Goal: Register for event/course: Sign up to attend an event or enroll in a course

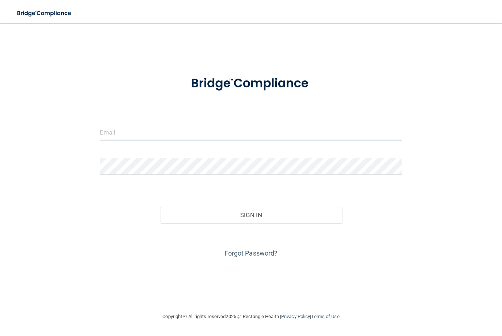
click at [156, 133] on input "email" at bounding box center [251, 132] width 303 height 16
type input "leisadecoster@gmail.com"
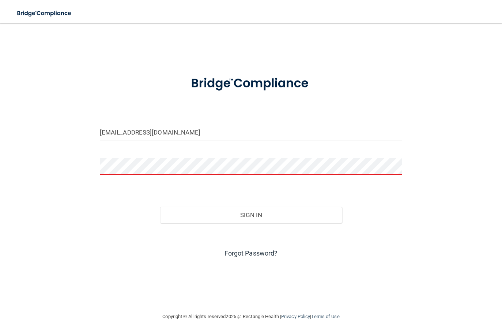
click at [252, 254] on link "Forgot Password?" at bounding box center [250, 253] width 53 height 8
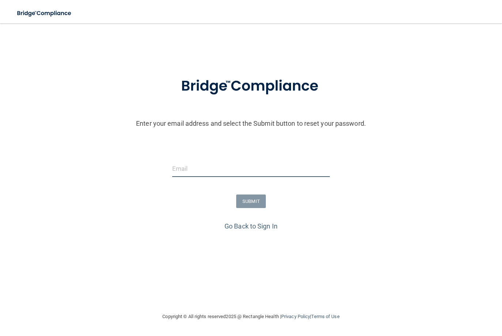
click at [196, 170] on input "email" at bounding box center [250, 168] width 157 height 16
type input "LeisaD@21stCenturyDental.com"
click at [255, 203] on button "SUBMIT" at bounding box center [251, 201] width 30 height 14
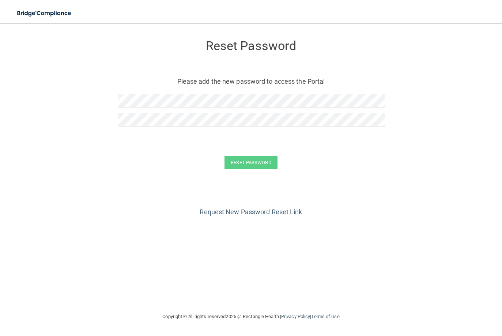
click at [205, 143] on form "Reset Password Please add the new password to access the Portal Reset Password …" at bounding box center [251, 106] width 472 height 151
click at [250, 164] on button "Reset Password" at bounding box center [250, 163] width 53 height 14
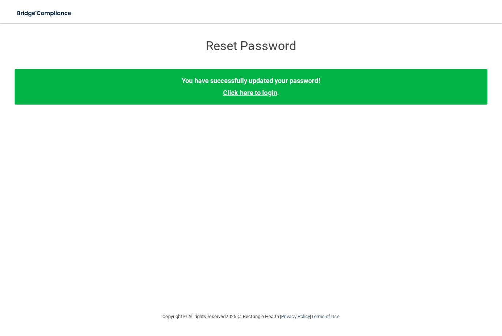
click at [251, 91] on link "Click here to login" at bounding box center [250, 93] width 54 height 8
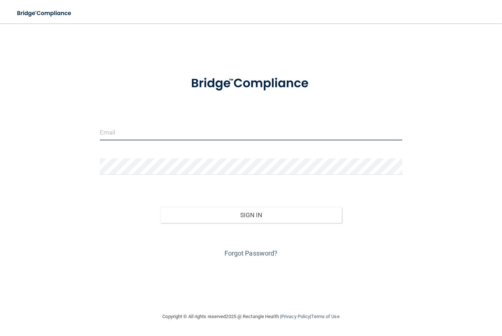
type input "[EMAIL_ADDRESS][DOMAIN_NAME]"
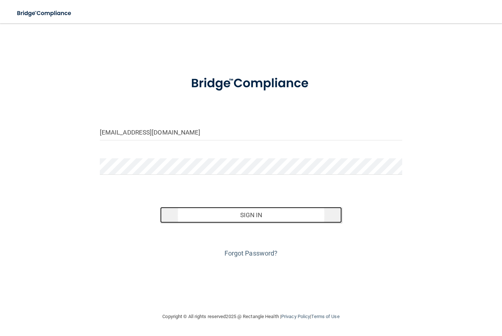
click at [261, 216] on button "Sign In" at bounding box center [251, 215] width 182 height 16
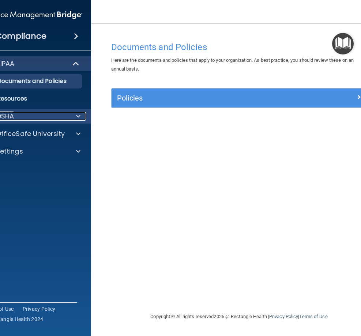
click at [76, 115] on span at bounding box center [78, 116] width 4 height 9
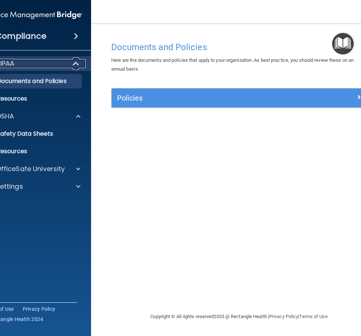
click at [73, 63] on span at bounding box center [76, 63] width 6 height 9
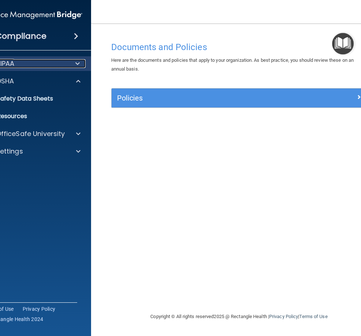
click at [73, 63] on div at bounding box center [76, 63] width 18 height 9
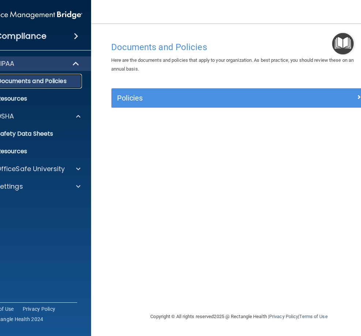
click at [46, 79] on p "Documents and Policies" at bounding box center [29, 80] width 100 height 7
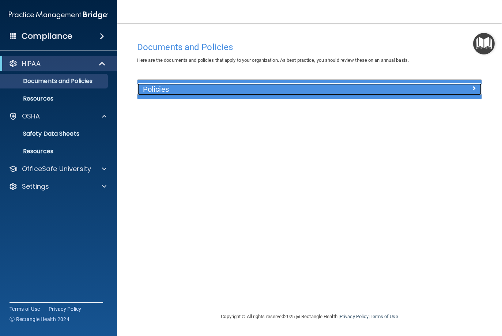
click at [214, 91] on h5 "Policies" at bounding box center [266, 89] width 247 height 8
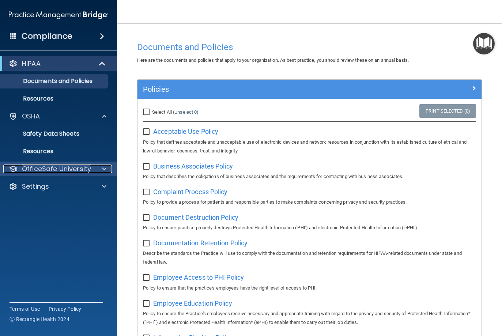
click at [106, 168] on span at bounding box center [104, 168] width 4 height 9
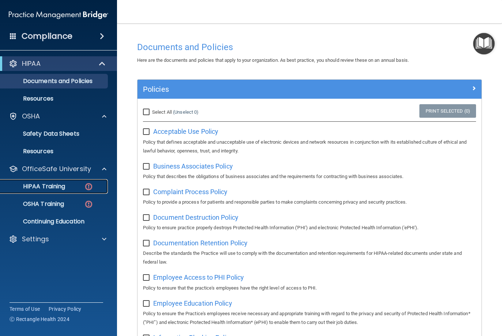
click at [47, 185] on p "HIPAA Training" at bounding box center [35, 186] width 60 height 7
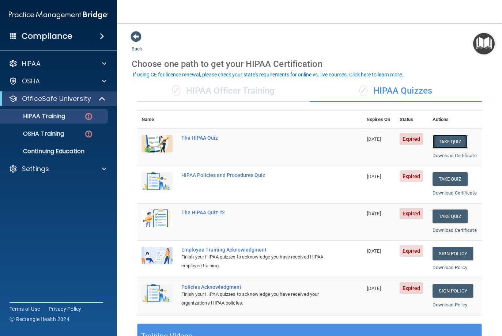
click at [442, 143] on button "Take Quiz" at bounding box center [449, 142] width 35 height 14
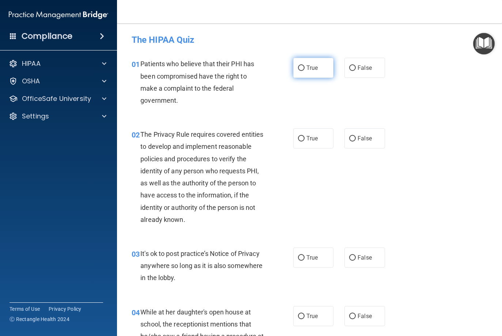
click at [298, 67] on input "True" at bounding box center [301, 67] width 7 height 5
radio input "true"
click at [298, 140] on input "True" at bounding box center [301, 138] width 7 height 5
radio input "true"
click at [349, 259] on input "False" at bounding box center [352, 257] width 7 height 5
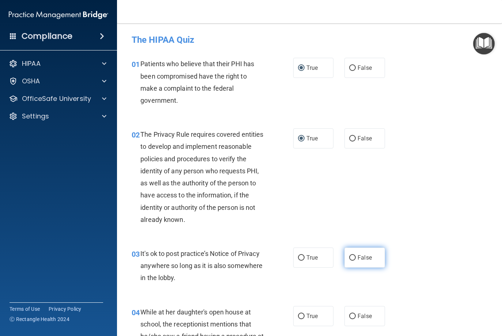
radio input "true"
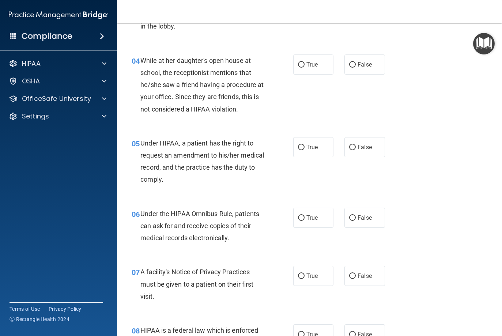
scroll to position [257, 0]
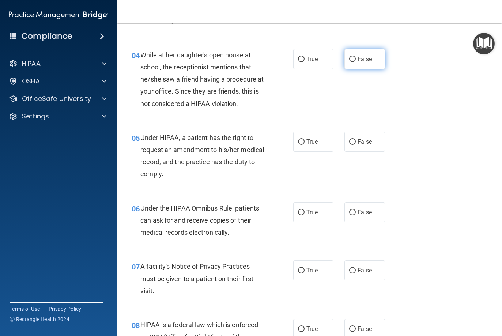
click at [349, 59] on input "False" at bounding box center [352, 59] width 7 height 5
radio input "true"
click at [352, 141] on input "False" at bounding box center [352, 141] width 7 height 5
radio input "true"
click at [299, 214] on input "True" at bounding box center [301, 212] width 7 height 5
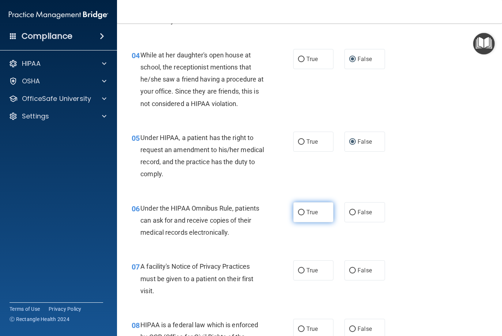
radio input "true"
click at [298, 271] on input "True" at bounding box center [301, 270] width 7 height 5
radio input "true"
click at [298, 329] on input "True" at bounding box center [301, 328] width 7 height 5
radio input "true"
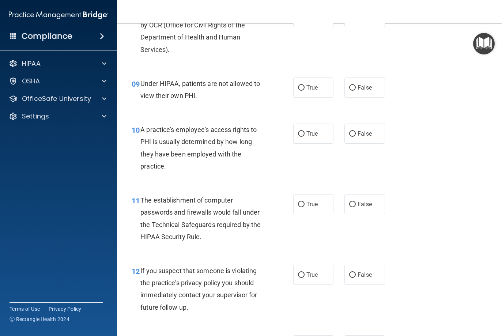
scroll to position [571, 0]
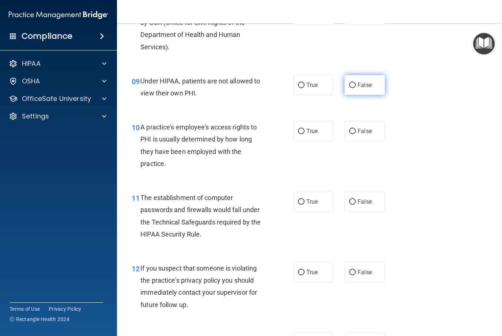
click at [351, 85] on input "False" at bounding box center [352, 85] width 7 height 5
radio input "true"
click at [349, 130] on input "False" at bounding box center [352, 131] width 7 height 5
radio input "true"
click at [298, 203] on input "True" at bounding box center [301, 201] width 7 height 5
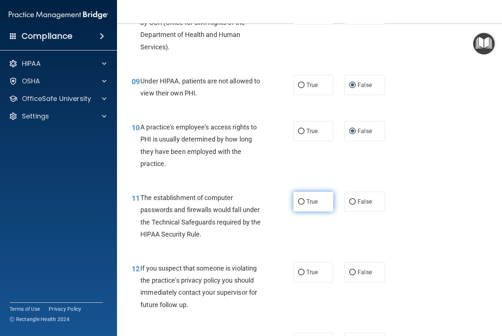
radio input "true"
click at [298, 272] on input "True" at bounding box center [301, 272] width 7 height 5
radio input "true"
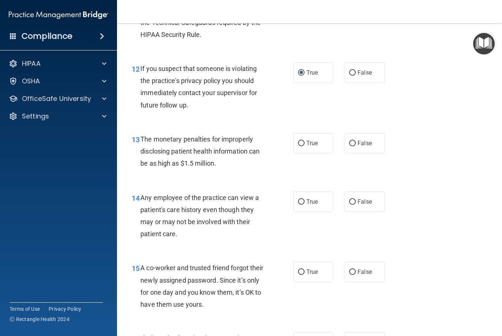
scroll to position [776, 0]
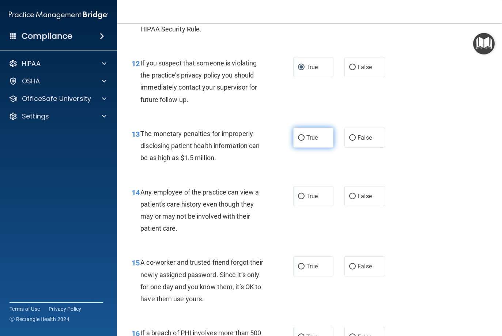
click at [299, 136] on input "True" at bounding box center [301, 137] width 7 height 5
radio input "true"
click at [349, 197] on input "False" at bounding box center [352, 196] width 7 height 5
radio input "true"
click at [349, 266] on input "False" at bounding box center [352, 266] width 7 height 5
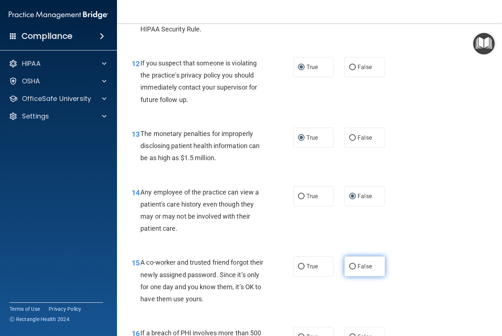
radio input "true"
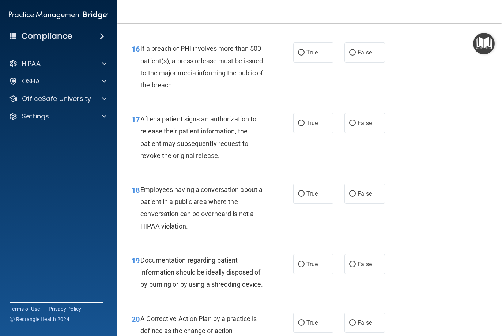
scroll to position [1063, 0]
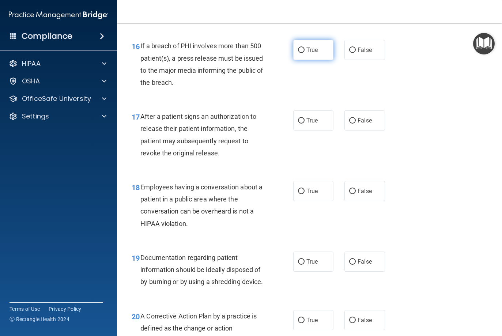
click at [299, 49] on input "True" at bounding box center [301, 50] width 7 height 5
radio input "true"
click at [298, 119] on input "True" at bounding box center [301, 120] width 7 height 5
radio input "true"
click at [349, 190] on input "False" at bounding box center [352, 191] width 7 height 5
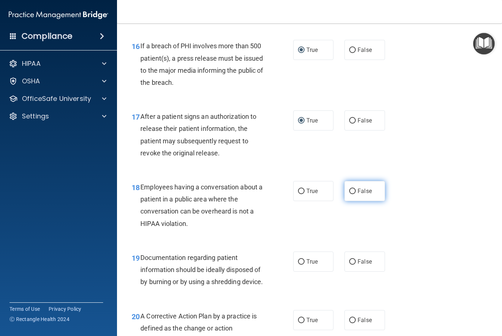
radio input "true"
click at [301, 262] on input "True" at bounding box center [301, 261] width 7 height 5
radio input "true"
click at [299, 323] on input "True" at bounding box center [301, 320] width 7 height 5
radio input "true"
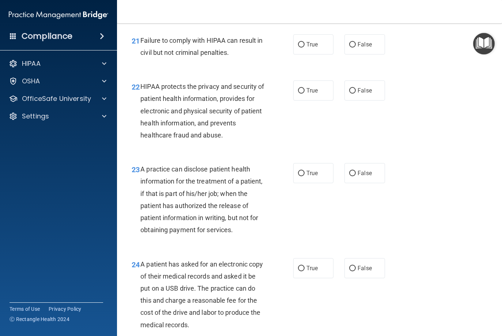
scroll to position [1424, 0]
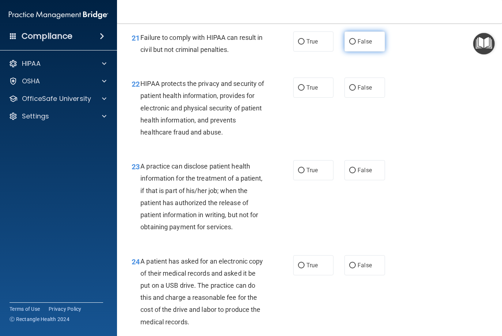
click at [349, 45] on input "False" at bounding box center [352, 41] width 7 height 5
radio input "true"
click at [298, 91] on input "True" at bounding box center [301, 87] width 7 height 5
radio input "true"
click at [350, 173] on input "False" at bounding box center [352, 170] width 7 height 5
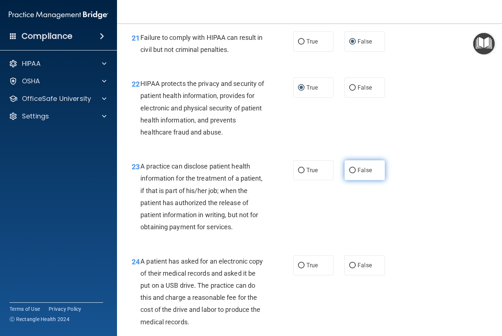
radio input "true"
click at [300, 268] on input "True" at bounding box center [301, 265] width 7 height 5
radio input "true"
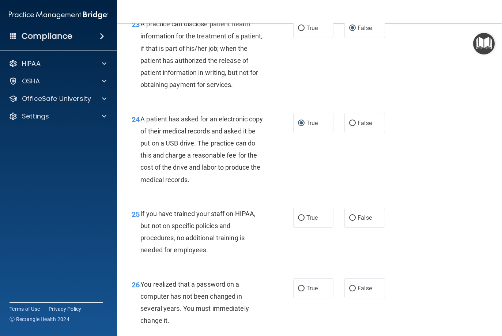
scroll to position [1577, 0]
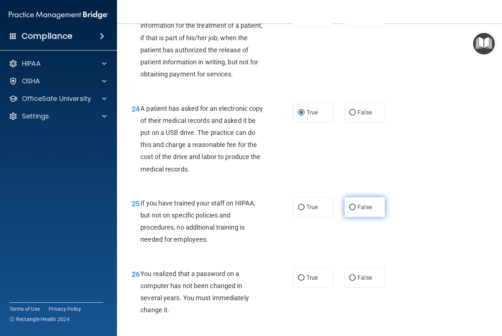
click at [350, 210] on input "False" at bounding box center [352, 207] width 7 height 5
radio input "true"
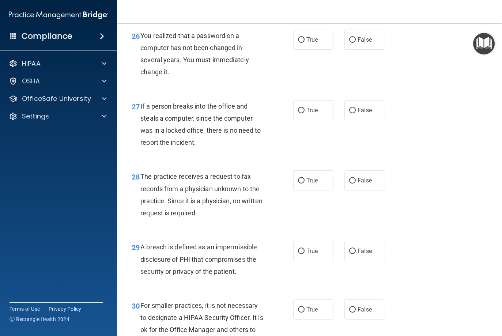
scroll to position [1818, 0]
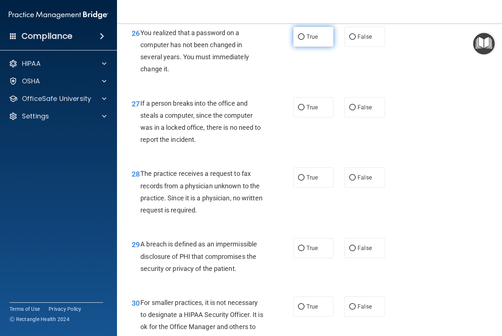
click at [298, 40] on input "True" at bounding box center [301, 36] width 7 height 5
radio input "true"
click at [349, 110] on input "False" at bounding box center [352, 107] width 7 height 5
radio input "true"
click at [349, 181] on input "False" at bounding box center [352, 177] width 7 height 5
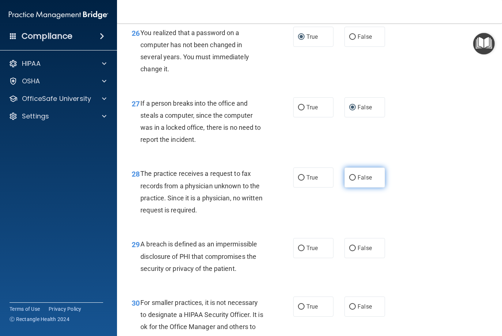
radio input "true"
click at [298, 251] on input "True" at bounding box center [301, 248] width 7 height 5
radio input "true"
click at [349, 309] on input "False" at bounding box center [352, 306] width 7 height 5
radio input "true"
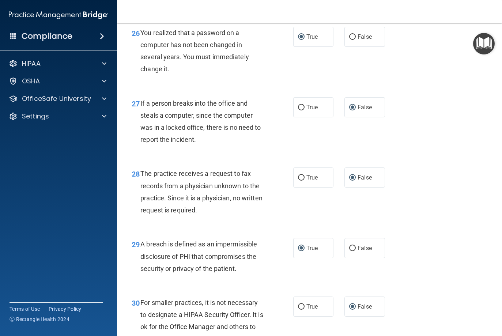
scroll to position [1899, 0]
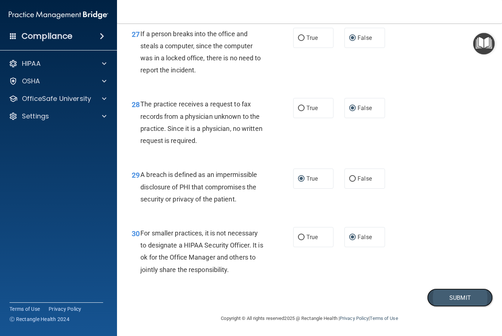
click at [459, 298] on button "Submit" at bounding box center [460, 297] width 66 height 19
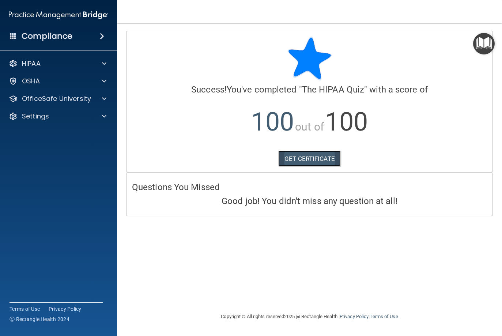
click at [305, 158] on link "GET CERTIFICATE" at bounding box center [309, 159] width 62 height 16
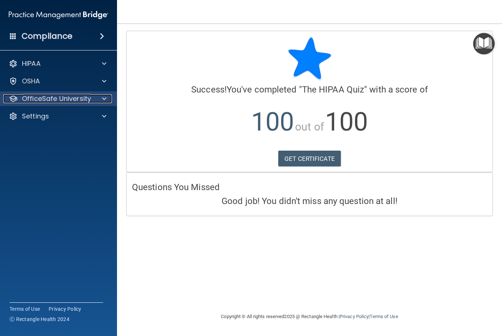
click at [103, 99] on span at bounding box center [104, 98] width 4 height 9
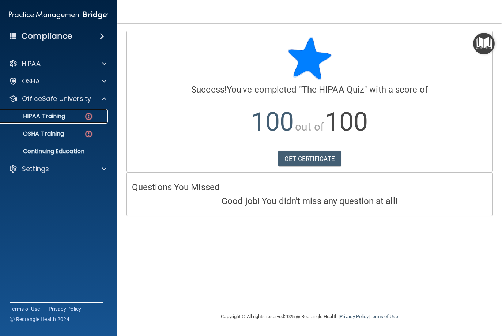
click at [91, 114] on img at bounding box center [88, 116] width 9 height 9
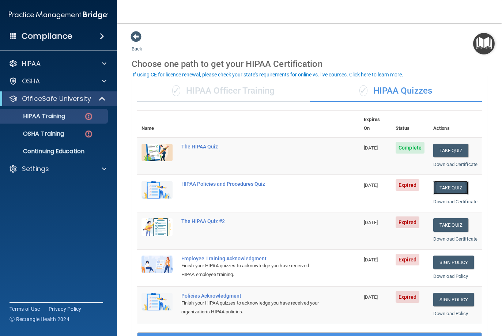
click at [446, 187] on button "Take Quiz" at bounding box center [450, 188] width 35 height 14
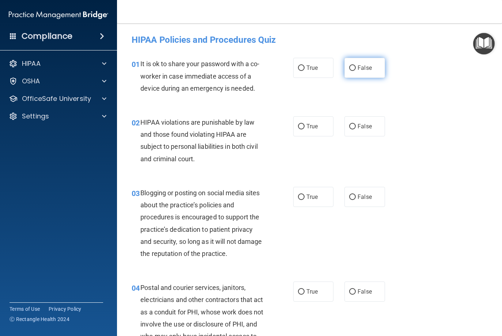
click at [350, 68] on input "False" at bounding box center [352, 67] width 7 height 5
radio input "true"
click at [298, 124] on input "True" at bounding box center [301, 126] width 7 height 5
radio input "true"
click at [350, 197] on input "False" at bounding box center [352, 196] width 7 height 5
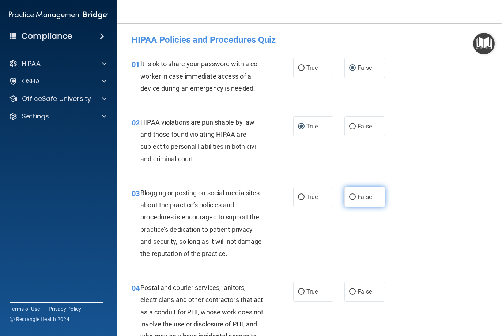
radio input "true"
click at [299, 290] on input "True" at bounding box center [301, 291] width 7 height 5
radio input "true"
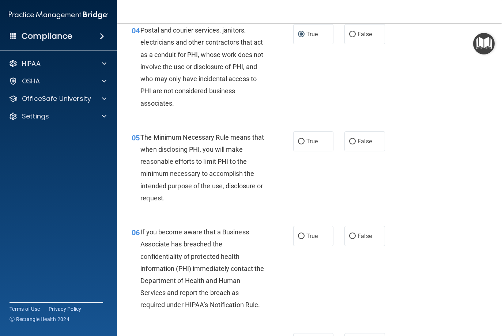
scroll to position [263, 0]
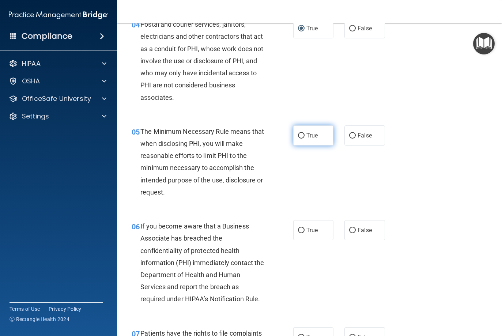
click at [298, 133] on input "True" at bounding box center [301, 135] width 7 height 5
radio input "true"
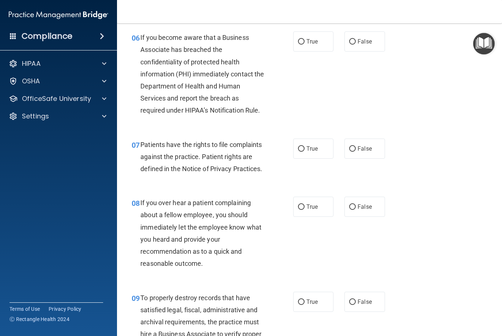
scroll to position [457, 0]
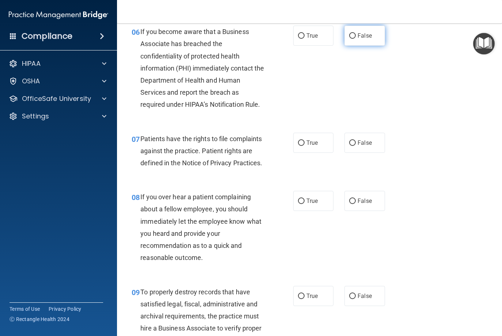
click at [350, 35] on input "False" at bounding box center [352, 35] width 7 height 5
radio input "true"
click at [299, 142] on input "True" at bounding box center [301, 142] width 7 height 5
radio input "true"
click at [349, 204] on input "False" at bounding box center [352, 200] width 7 height 5
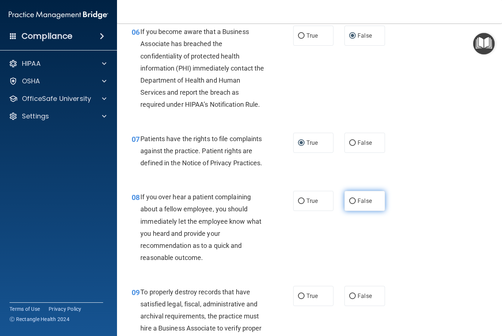
radio input "true"
click at [349, 299] on input "False" at bounding box center [352, 295] width 7 height 5
radio input "true"
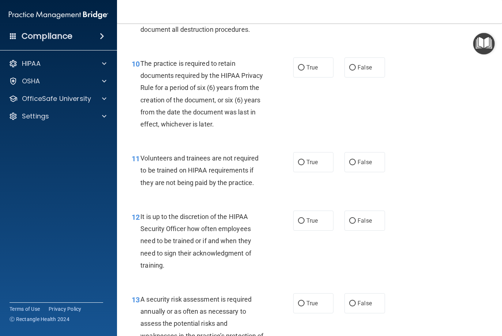
scroll to position [787, 0]
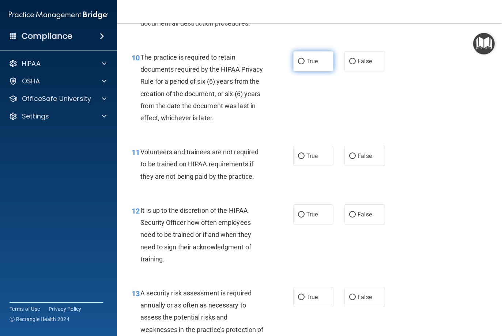
click at [298, 64] on input "True" at bounding box center [301, 61] width 7 height 5
radio input "true"
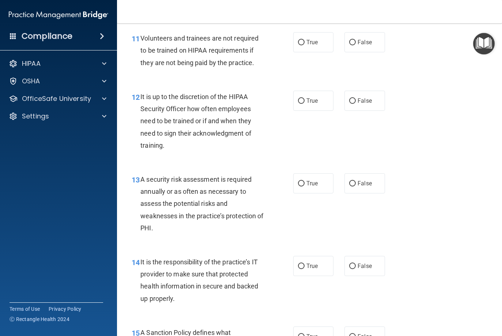
scroll to position [903, 0]
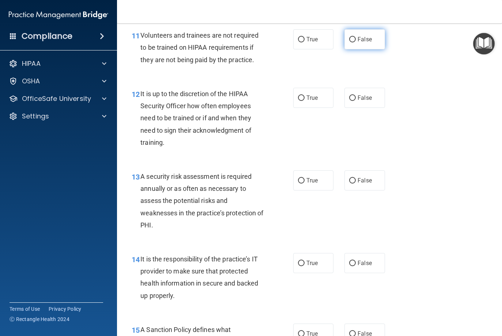
click at [349, 42] on input "False" at bounding box center [352, 39] width 7 height 5
radio input "true"
click at [349, 101] on input "False" at bounding box center [352, 97] width 7 height 5
radio input "true"
click at [298, 183] on input "True" at bounding box center [301, 180] width 7 height 5
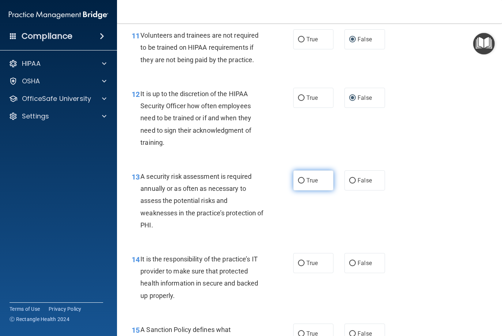
radio input "true"
click at [349, 266] on input "False" at bounding box center [352, 263] width 7 height 5
radio input "true"
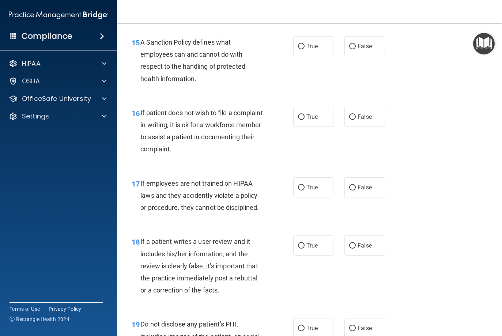
scroll to position [1196, 0]
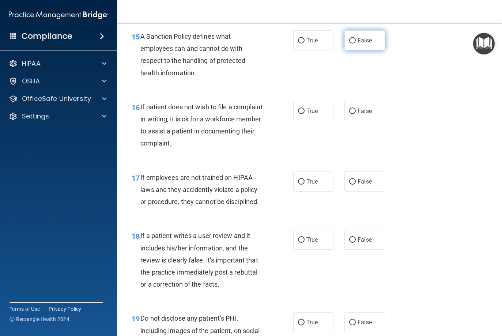
click at [349, 43] on input "False" at bounding box center [352, 40] width 7 height 5
radio input "true"
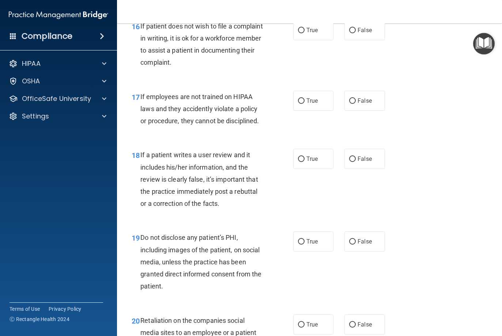
scroll to position [1280, 0]
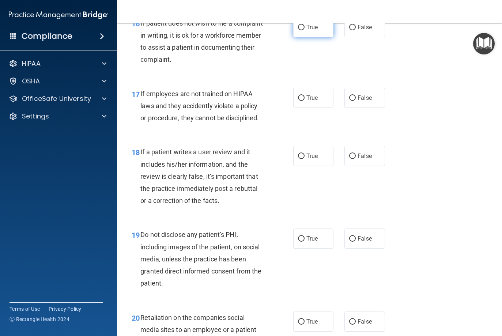
click at [298, 30] on input "True" at bounding box center [301, 27] width 7 height 5
radio input "true"
click at [349, 101] on input "False" at bounding box center [352, 97] width 7 height 5
radio input "true"
click at [349, 159] on input "False" at bounding box center [352, 155] width 7 height 5
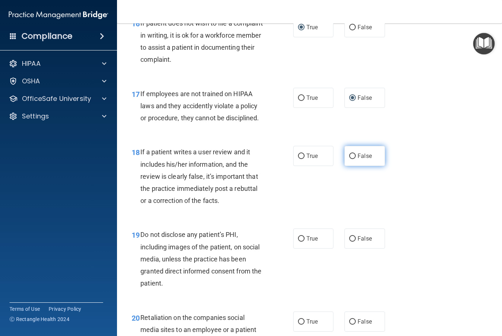
radio input "true"
click at [298, 242] on input "True" at bounding box center [301, 238] width 7 height 5
radio input "true"
click at [349, 324] on input "False" at bounding box center [352, 321] width 7 height 5
radio input "true"
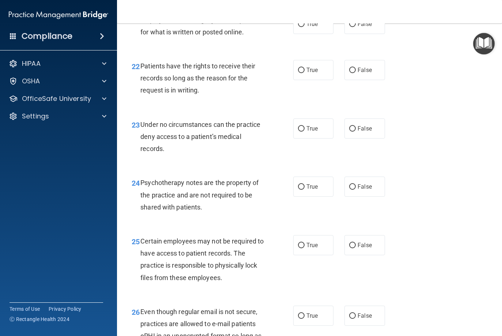
scroll to position [1663, 0]
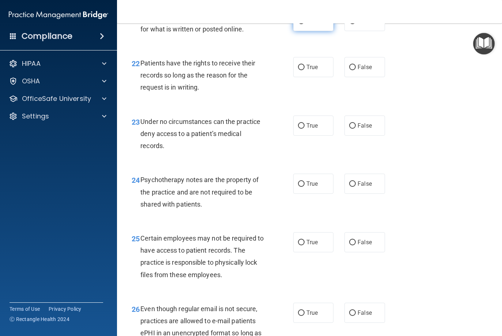
click at [298, 24] on input "True" at bounding box center [301, 21] width 7 height 5
radio input "true"
click at [349, 70] on input "False" at bounding box center [352, 67] width 7 height 5
radio input "true"
click at [349, 129] on input "False" at bounding box center [352, 125] width 7 height 5
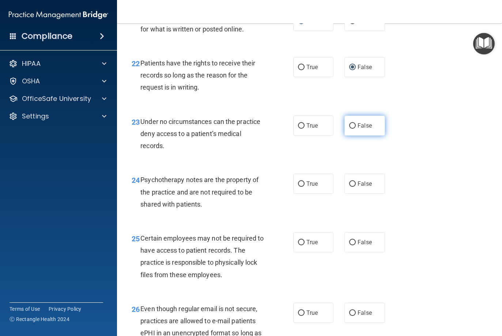
radio input "true"
click at [298, 187] on input "True" at bounding box center [301, 183] width 7 height 5
radio input "true"
click at [299, 245] on input "True" at bounding box center [301, 242] width 7 height 5
radio input "true"
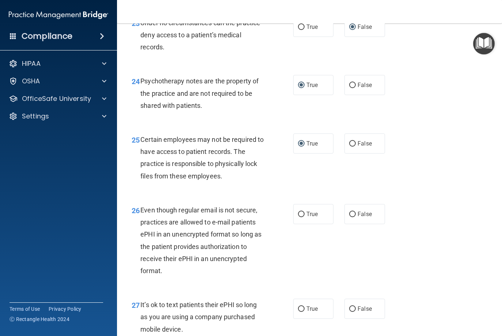
scroll to position [1767, 0]
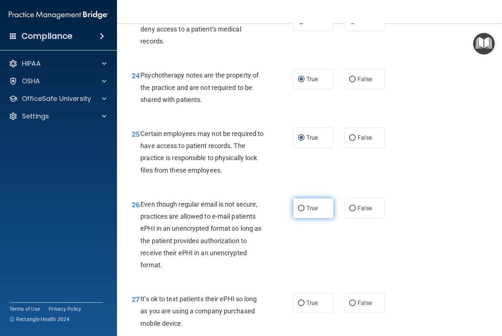
click at [299, 211] on input "True" at bounding box center [301, 208] width 7 height 5
radio input "true"
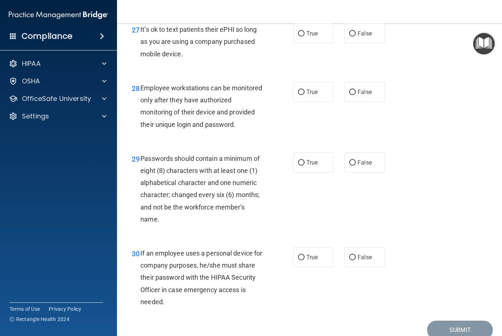
scroll to position [2046, 0]
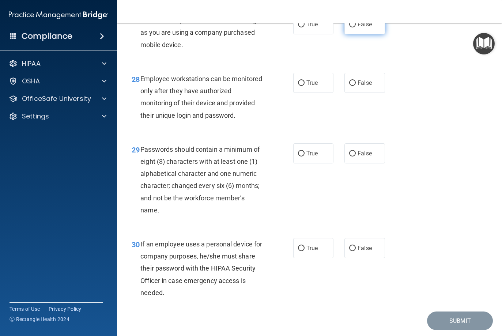
click at [349, 27] on input "False" at bounding box center [352, 24] width 7 height 5
radio input "true"
click at [349, 86] on input "False" at bounding box center [352, 82] width 7 height 5
radio input "true"
click at [298, 156] on input "True" at bounding box center [301, 153] width 7 height 5
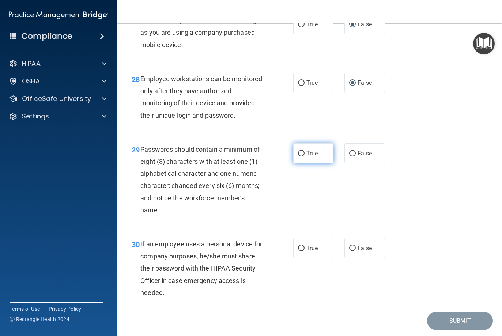
radio input "true"
click at [298, 251] on input "True" at bounding box center [301, 248] width 7 height 5
radio input "true"
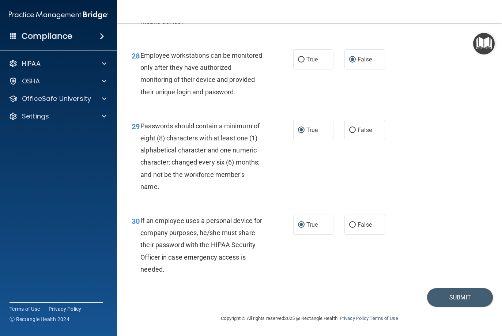
scroll to position [2067, 0]
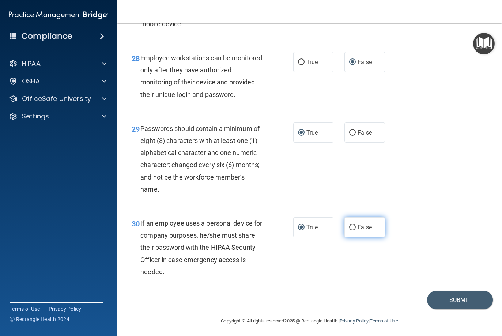
click at [349, 230] on input "False" at bounding box center [352, 227] width 7 height 5
radio input "true"
radio input "false"
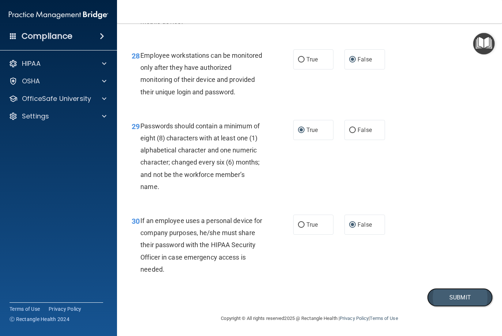
click at [451, 295] on button "Submit" at bounding box center [460, 297] width 66 height 19
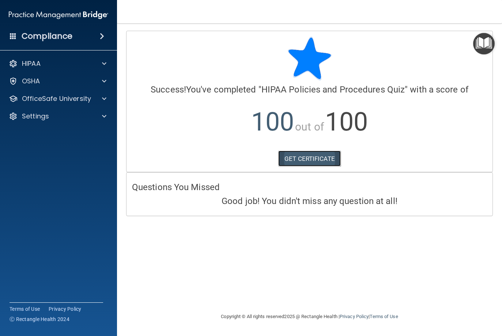
click at [309, 159] on link "GET CERTIFICATE" at bounding box center [309, 159] width 62 height 16
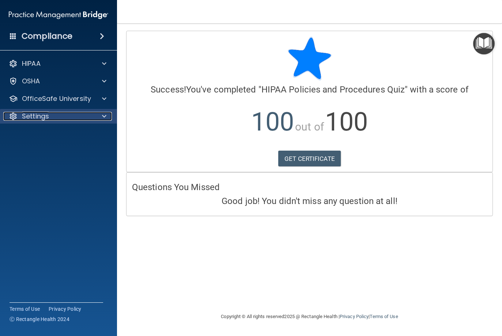
click at [102, 116] on span at bounding box center [104, 116] width 4 height 9
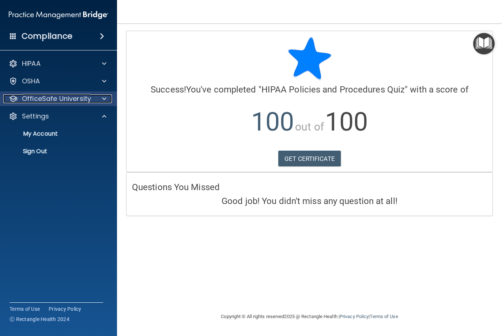
click at [104, 100] on span at bounding box center [104, 98] width 4 height 9
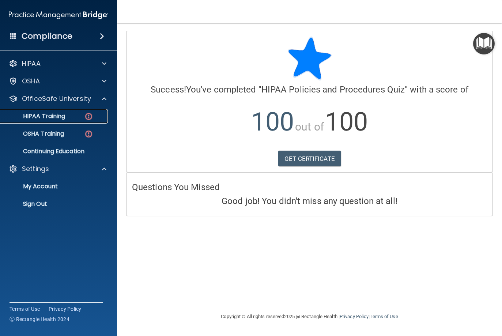
click at [76, 117] on div "HIPAA Training" at bounding box center [55, 116] width 100 height 7
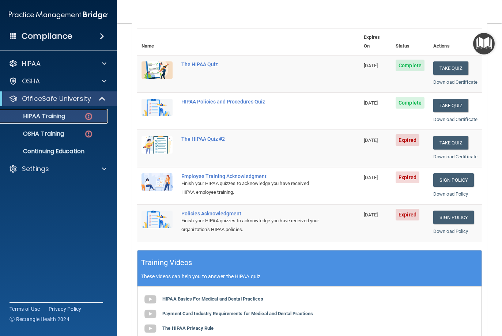
scroll to position [84, 0]
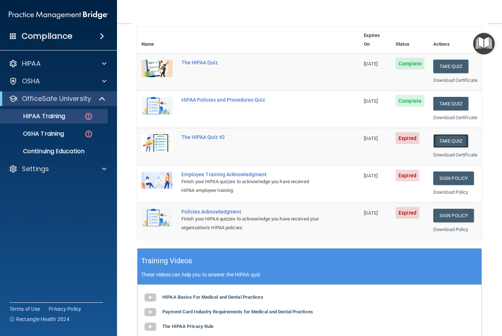
click at [445, 148] on button "Take Quiz" at bounding box center [450, 141] width 35 height 14
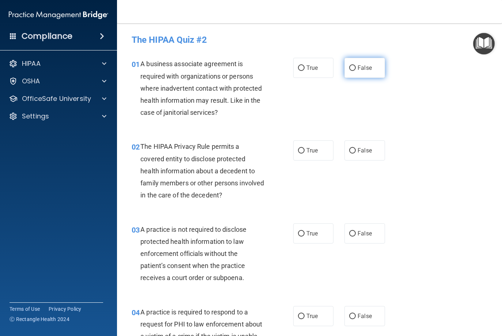
click at [350, 71] on input "False" at bounding box center [352, 67] width 7 height 5
radio input "true"
click at [300, 150] on input "True" at bounding box center [301, 150] width 7 height 5
radio input "true"
click at [350, 235] on input "False" at bounding box center [352, 233] width 7 height 5
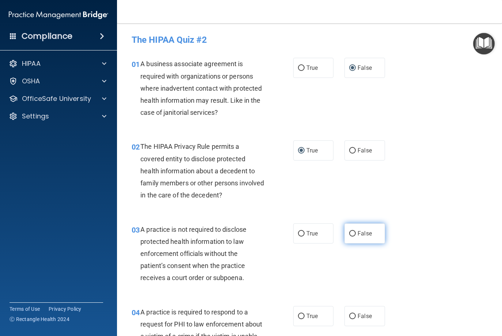
radio input "true"
click at [298, 316] on input "True" at bounding box center [301, 316] width 7 height 5
radio input "true"
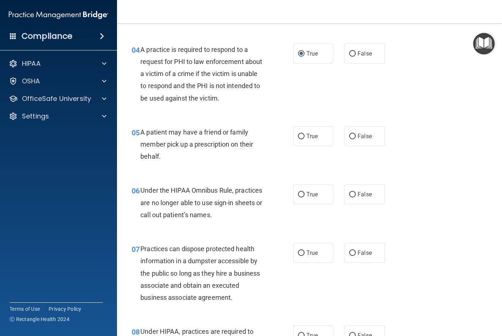
scroll to position [265, 0]
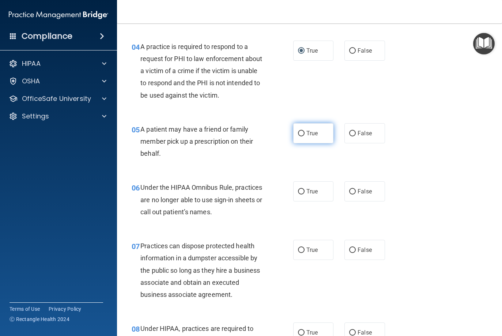
click at [300, 132] on input "True" at bounding box center [301, 133] width 7 height 5
radio input "true"
click at [351, 134] on input "False" at bounding box center [352, 133] width 7 height 5
radio input "true"
radio input "false"
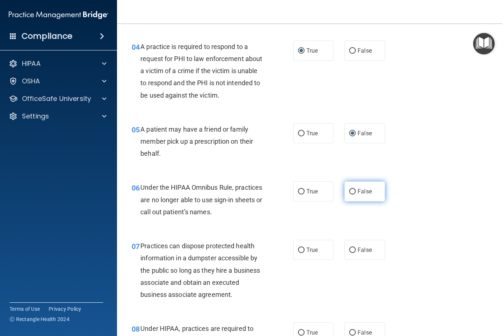
click at [349, 190] on input "False" at bounding box center [352, 191] width 7 height 5
radio input "true"
click at [349, 247] on input "False" at bounding box center [352, 249] width 7 height 5
radio input "true"
click at [349, 331] on input "False" at bounding box center [352, 332] width 7 height 5
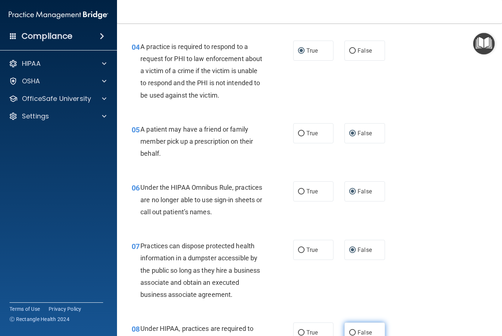
radio input "true"
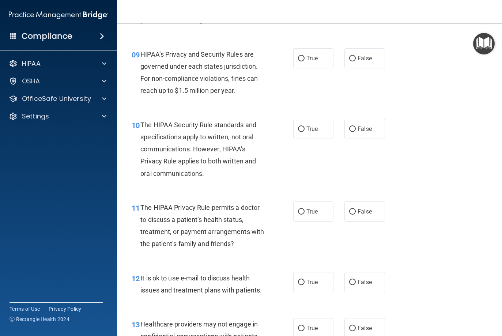
scroll to position [614, 0]
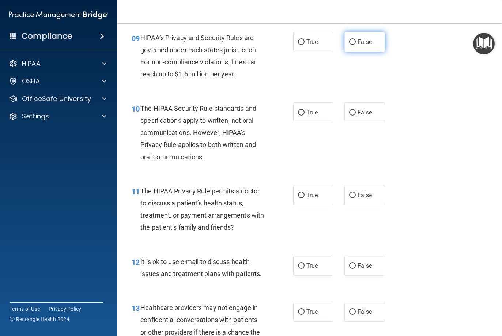
click at [349, 43] on input "False" at bounding box center [352, 41] width 7 height 5
radio input "true"
click at [299, 114] on input "True" at bounding box center [301, 112] width 7 height 5
radio input "true"
click at [299, 194] on input "True" at bounding box center [301, 195] width 7 height 5
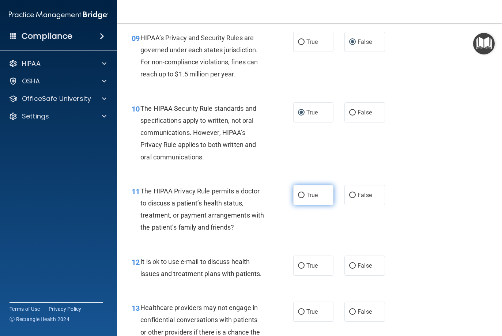
radio input "true"
click at [299, 263] on input "True" at bounding box center [301, 265] width 7 height 5
radio input "true"
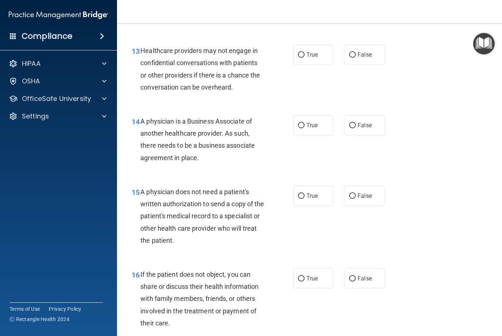
scroll to position [874, 0]
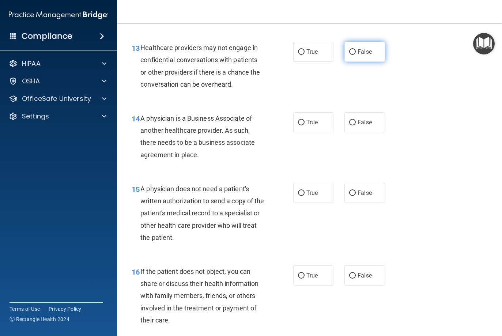
click at [349, 53] on input "False" at bounding box center [352, 51] width 7 height 5
radio input "true"
click at [351, 122] on input "False" at bounding box center [352, 122] width 7 height 5
radio input "true"
click at [298, 193] on input "True" at bounding box center [301, 192] width 7 height 5
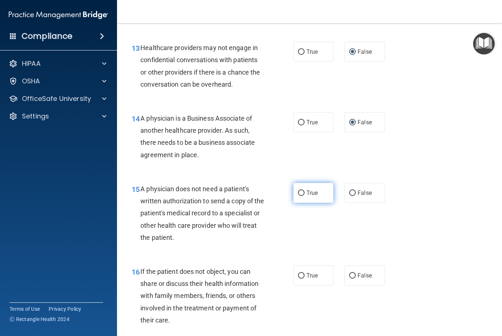
radio input "true"
click at [299, 277] on input "True" at bounding box center [301, 275] width 7 height 5
radio input "true"
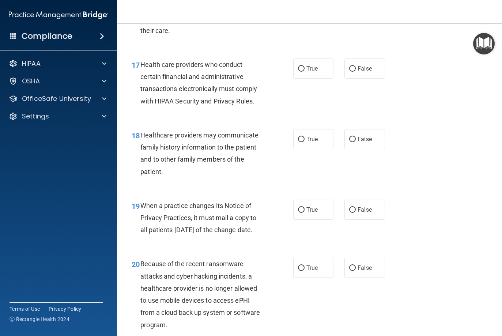
scroll to position [1166, 0]
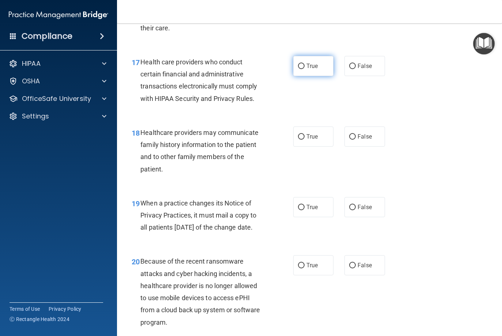
click at [298, 67] on input "True" at bounding box center [301, 66] width 7 height 5
radio input "true"
click at [349, 137] on input "False" at bounding box center [352, 136] width 7 height 5
radio input "true"
click at [349, 209] on input "False" at bounding box center [352, 207] width 7 height 5
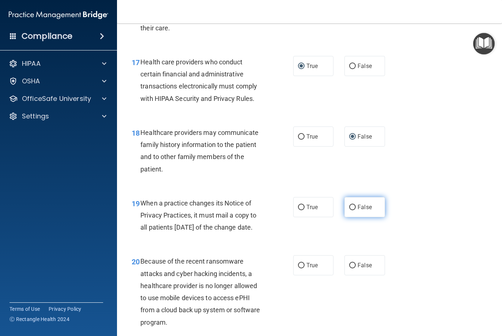
radio input "true"
click at [349, 268] on input "False" at bounding box center [352, 265] width 7 height 5
radio input "true"
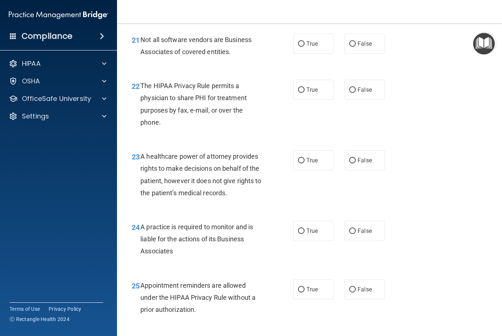
scroll to position [1488, 0]
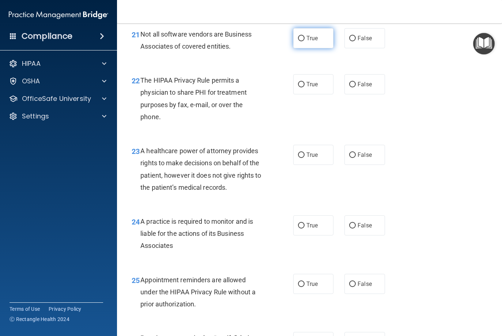
click at [298, 41] on input "True" at bounding box center [301, 38] width 7 height 5
radio input "true"
click at [298, 87] on input "True" at bounding box center [301, 84] width 7 height 5
radio input "true"
click at [351, 158] on input "False" at bounding box center [352, 154] width 7 height 5
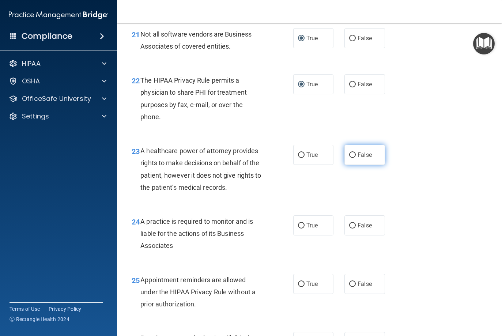
radio input "true"
click at [351, 228] on input "False" at bounding box center [352, 225] width 7 height 5
radio input "true"
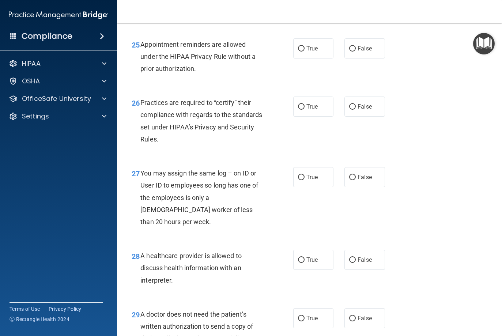
scroll to position [1726, 0]
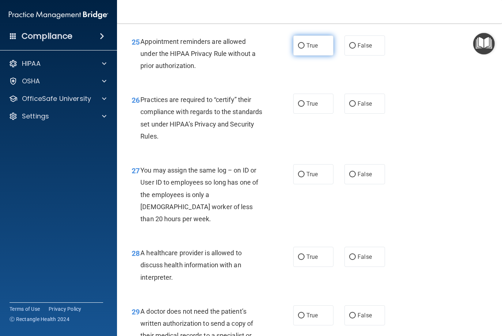
click at [300, 49] on input "True" at bounding box center [301, 45] width 7 height 5
radio input "true"
click at [349, 107] on input "False" at bounding box center [352, 103] width 7 height 5
radio input "true"
click at [349, 177] on input "False" at bounding box center [352, 174] width 7 height 5
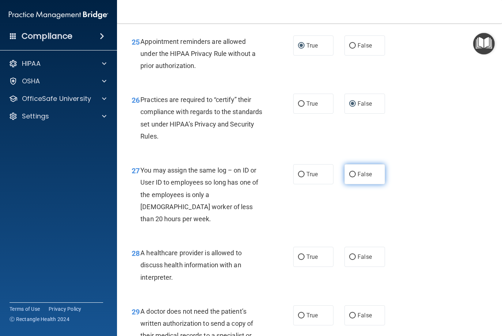
radio input "true"
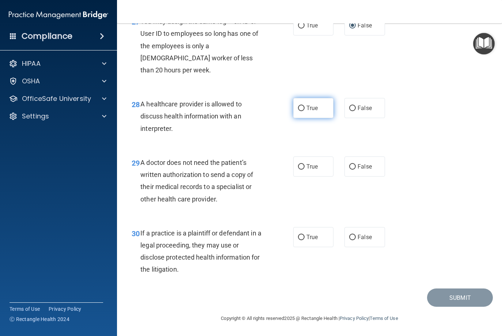
click at [299, 106] on input "True" at bounding box center [301, 108] width 7 height 5
radio input "true"
click at [298, 168] on input "True" at bounding box center [301, 166] width 7 height 5
radio input "true"
click at [298, 236] on input "True" at bounding box center [301, 237] width 7 height 5
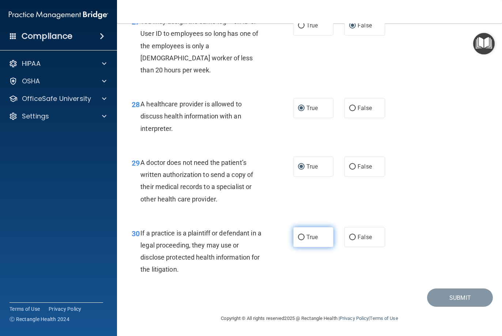
radio input "true"
click at [447, 302] on button "Submit" at bounding box center [460, 297] width 66 height 19
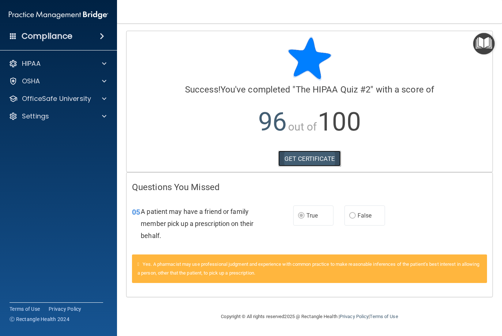
click at [314, 159] on link "GET CERTIFICATE" at bounding box center [309, 159] width 62 height 16
